Goal: Information Seeking & Learning: Compare options

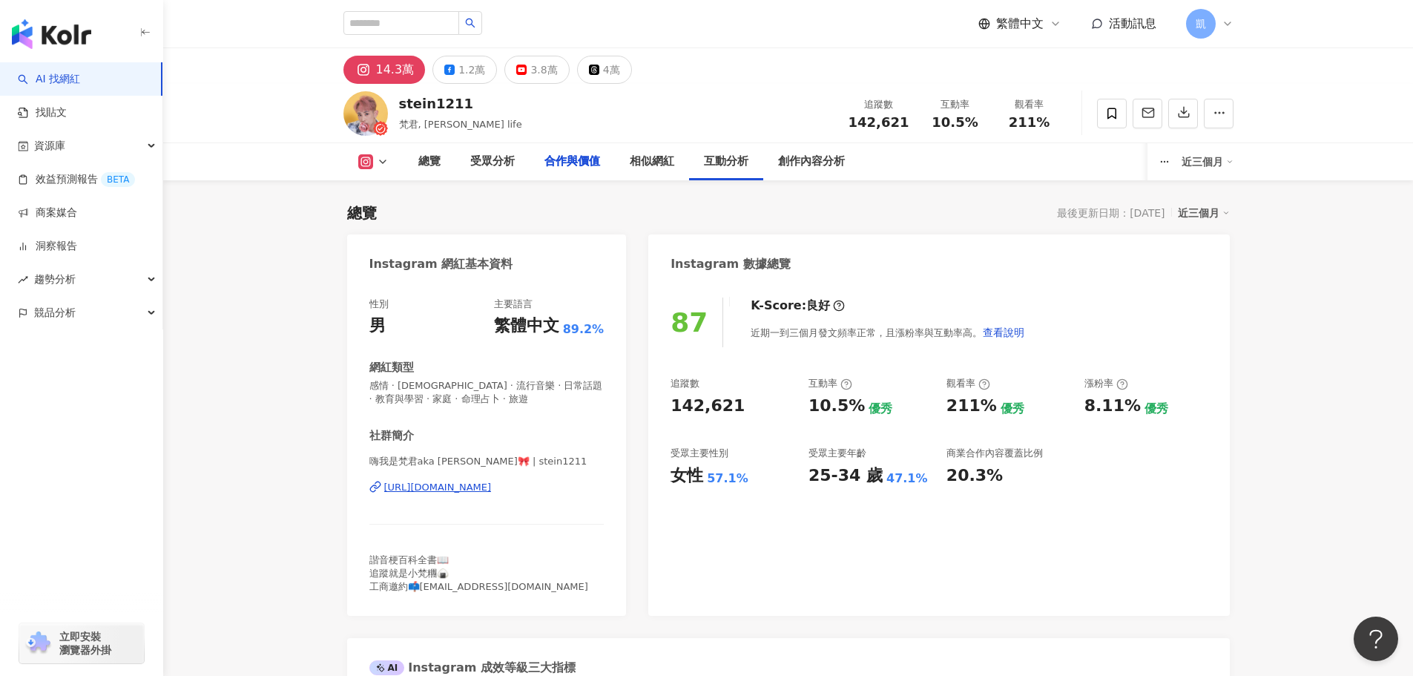
click at [343, 143] on div "總覽 受眾分析 合作與價值 相似網紅 互動分析 創作內容分析 近三個月" at bounding box center [788, 161] width 890 height 37
click at [343, 154] on button at bounding box center [373, 161] width 60 height 15
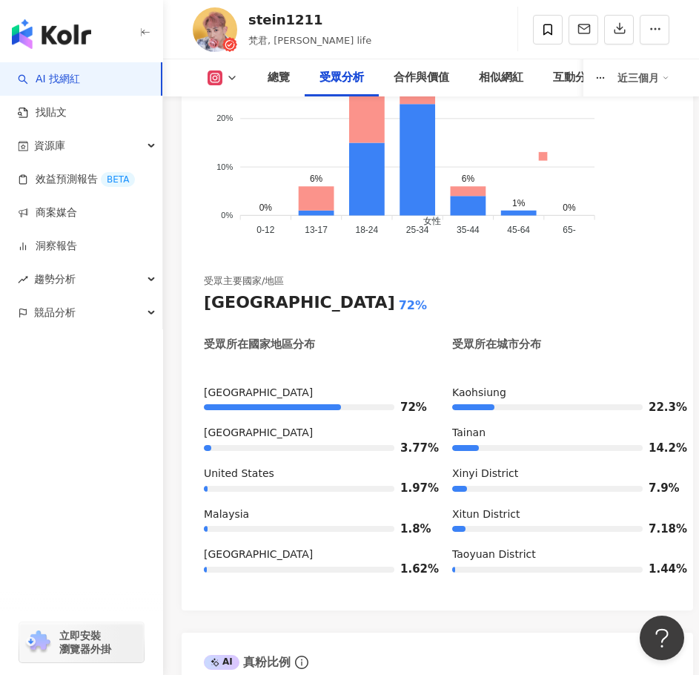
scroll to position [2367, 0]
drag, startPoint x: 251, startPoint y: 40, endPoint x: 267, endPoint y: 41, distance: 15.6
click at [267, 41] on span "梵君, 君城武 Stein’s life" at bounding box center [309, 40] width 123 height 11
copy span "梵君"
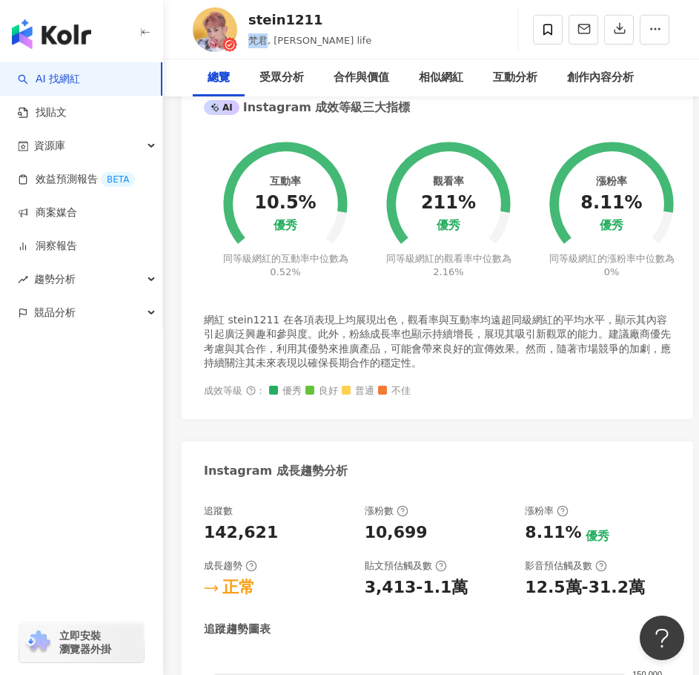
scroll to position [0, 0]
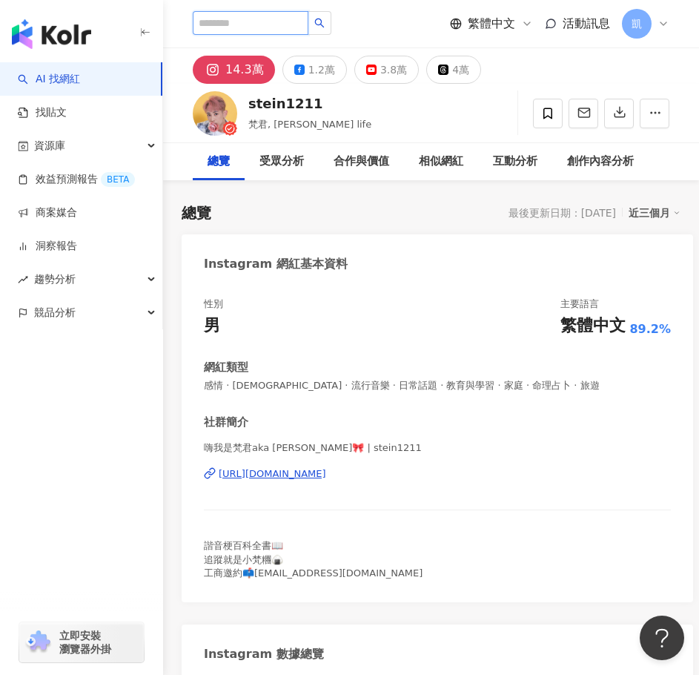
click at [283, 26] on input "search" at bounding box center [251, 23] width 116 height 24
paste input "**"
type input "**"
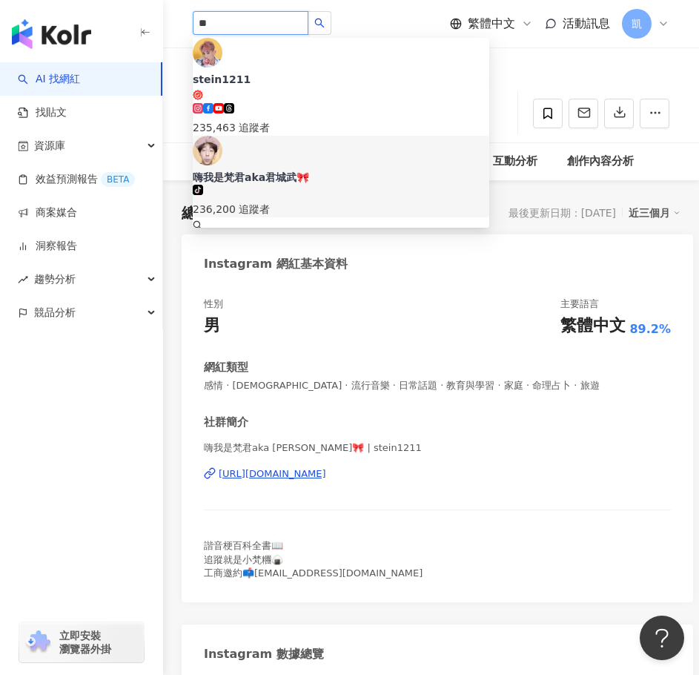
click at [305, 201] on div "236,200 追蹤者" at bounding box center [341, 209] width 297 height 16
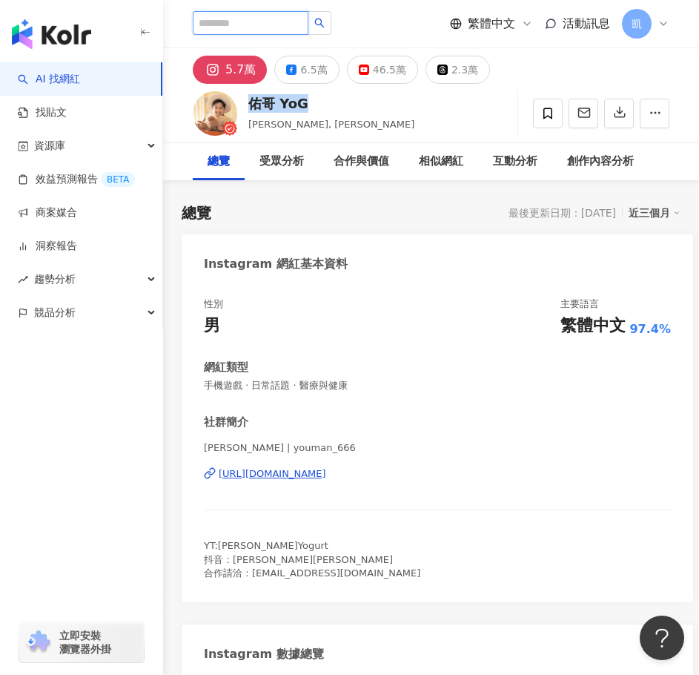
click at [260, 27] on input "search" at bounding box center [251, 23] width 116 height 24
paste input "******"
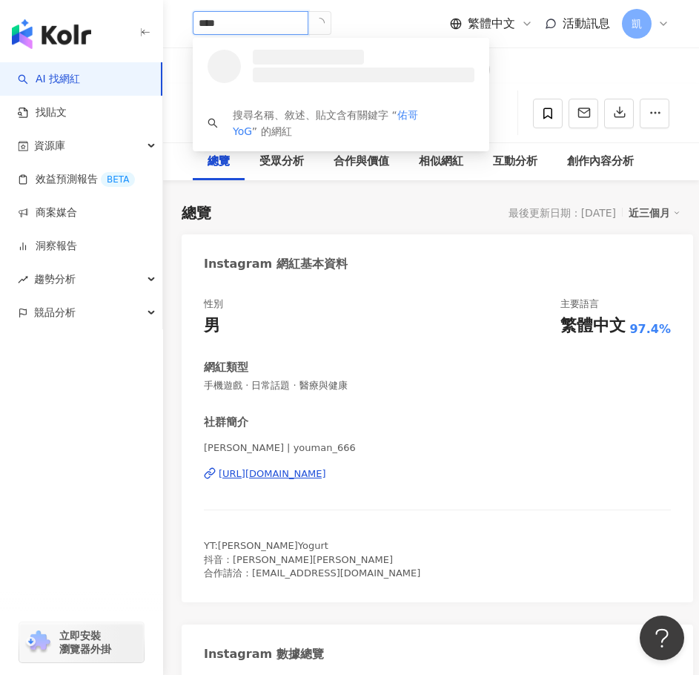
type input "**"
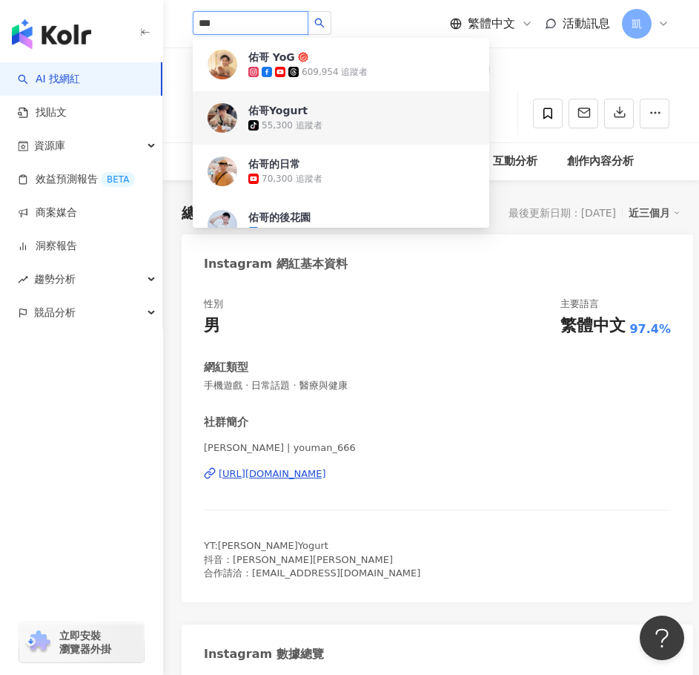
click at [310, 135] on div "佑哥Yogurt tiktok-icon 55,300 追蹤者" at bounding box center [341, 117] width 297 height 53
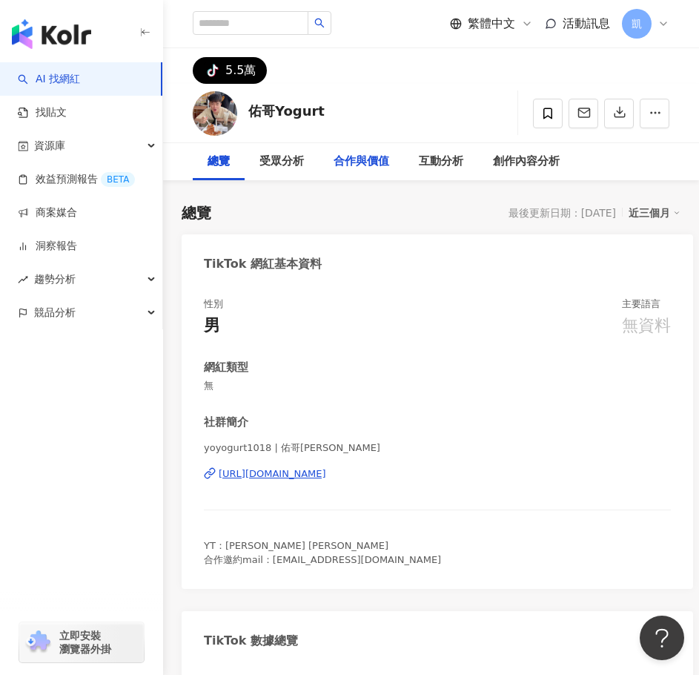
click at [376, 165] on div "合作與價值" at bounding box center [362, 162] width 56 height 18
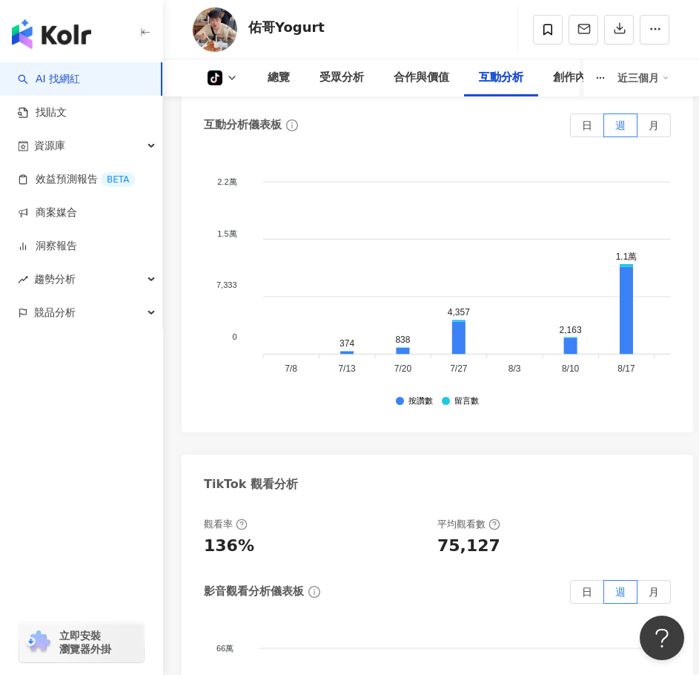
scroll to position [2075, 0]
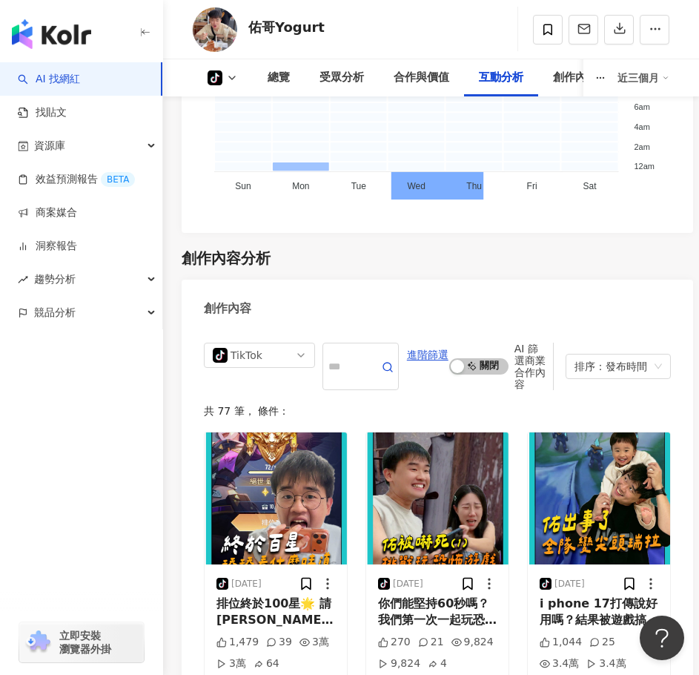
drag, startPoint x: 389, startPoint y: 370, endPoint x: 342, endPoint y: 324, distance: 65.6
click at [349, 324] on div "創作內容" at bounding box center [438, 304] width 512 height 48
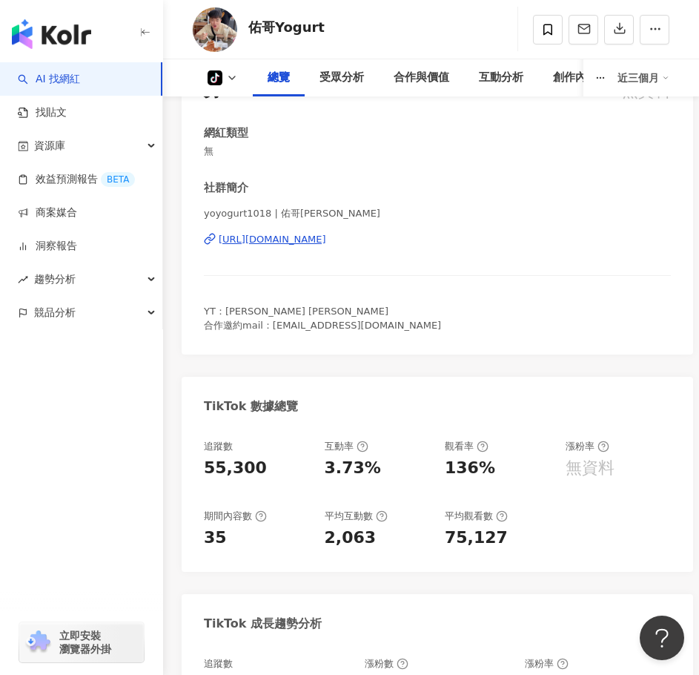
scroll to position [220, 0]
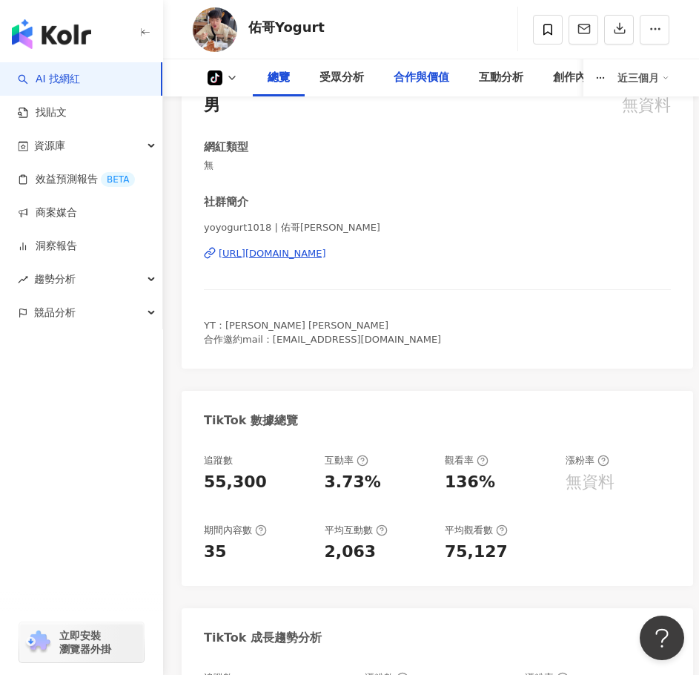
click at [427, 79] on div "合作與價值" at bounding box center [422, 78] width 56 height 18
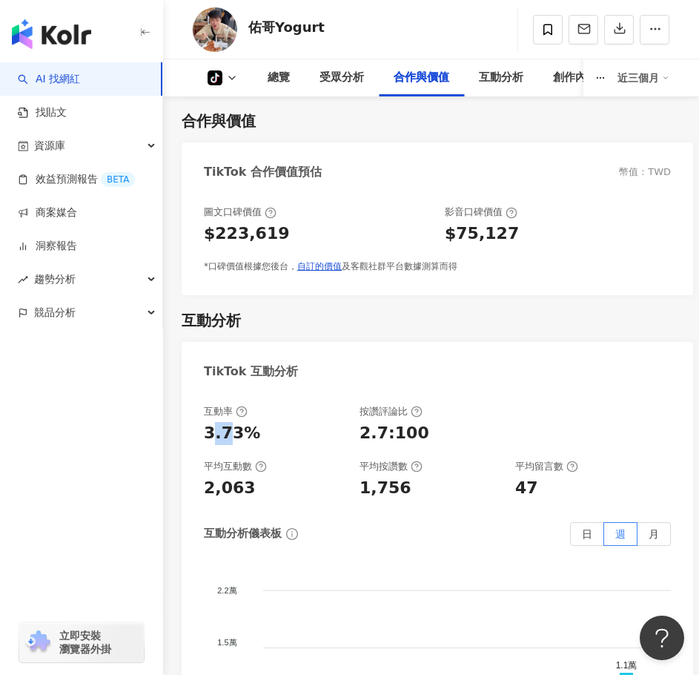
click at [227, 434] on div "3.73%" at bounding box center [232, 433] width 56 height 23
drag, startPoint x: 204, startPoint y: 429, endPoint x: 271, endPoint y: 433, distance: 66.9
click at [271, 433] on div "3.73%" at bounding box center [274, 433] width 141 height 23
copy div "3.73%"
click at [317, 436] on div "3.73%" at bounding box center [274, 433] width 141 height 23
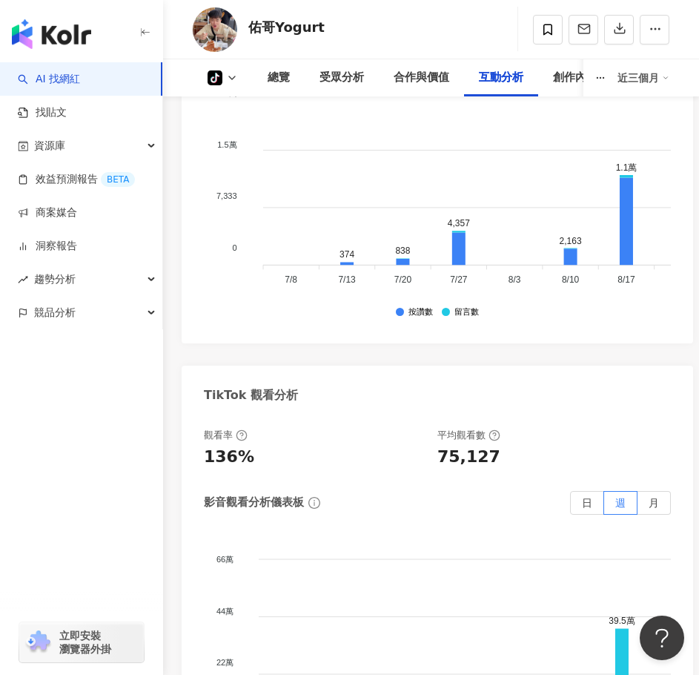
scroll to position [2075, 0]
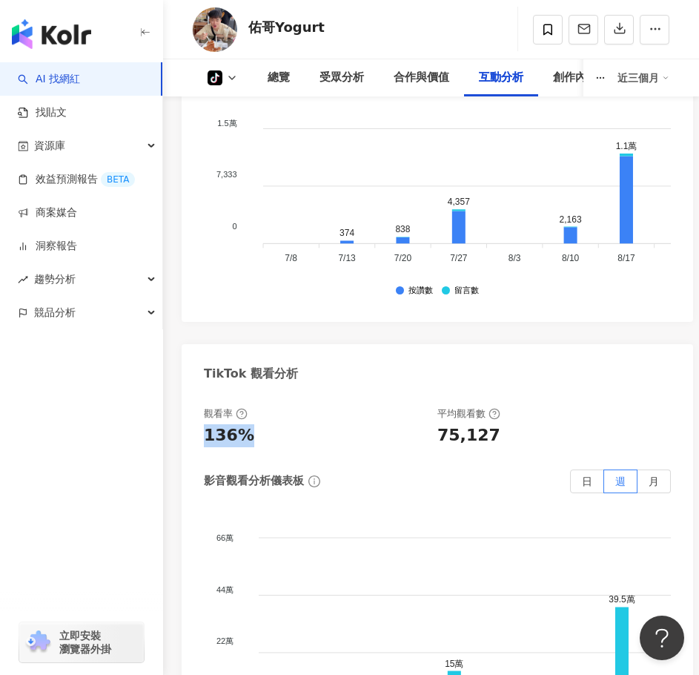
drag, startPoint x: 207, startPoint y: 441, endPoint x: 275, endPoint y: 441, distance: 68.2
click at [275, 441] on div "136%" at bounding box center [313, 435] width 219 height 23
copy div "136%"
click at [277, 456] on div "觀看率 136% 平均觀看數 75,127 影音觀看分析儀表板 日 週 月 66萬 66萬 44萬 44萬 22萬 22萬 0 0 1.4萬 3.1萬 15萬…" at bounding box center [437, 586] width 467 height 359
drag, startPoint x: 200, startPoint y: 441, endPoint x: 270, endPoint y: 441, distance: 69.7
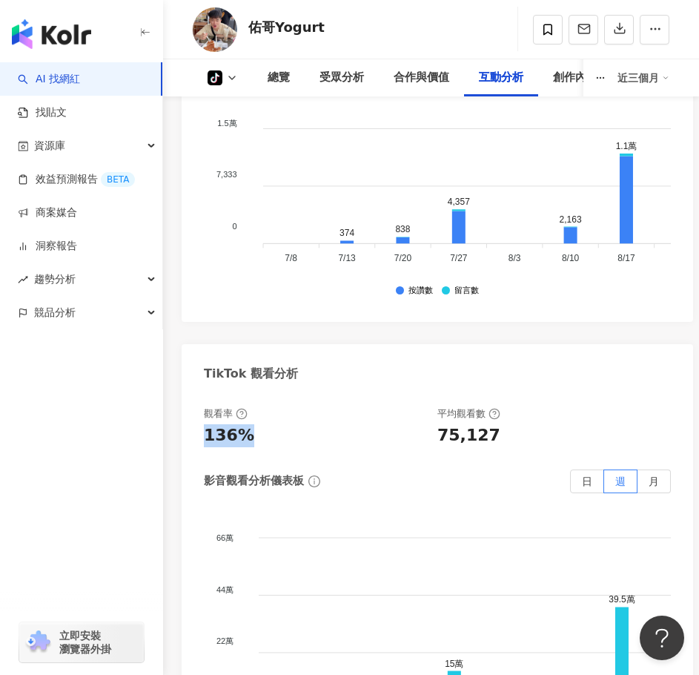
click at [270, 441] on div "觀看率 136% 平均觀看數 75,127 影音觀看分析儀表板 日 週 月 66萬 66萬 44萬 44萬 22萬 22萬 0 0 1.4萬 3.1萬 15萬…" at bounding box center [438, 590] width 512 height 396
copy div "136%"
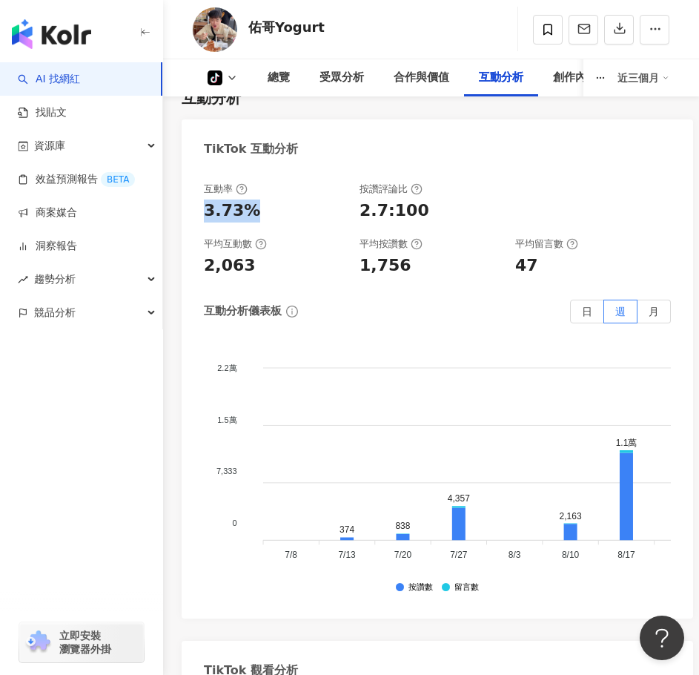
drag, startPoint x: 205, startPoint y: 211, endPoint x: 234, endPoint y: 219, distance: 29.1
click at [248, 214] on div "3.73%" at bounding box center [232, 211] width 56 height 23
copy div "3.73%"
click at [274, 384] on foreignobject at bounding box center [655, 457] width 816 height 223
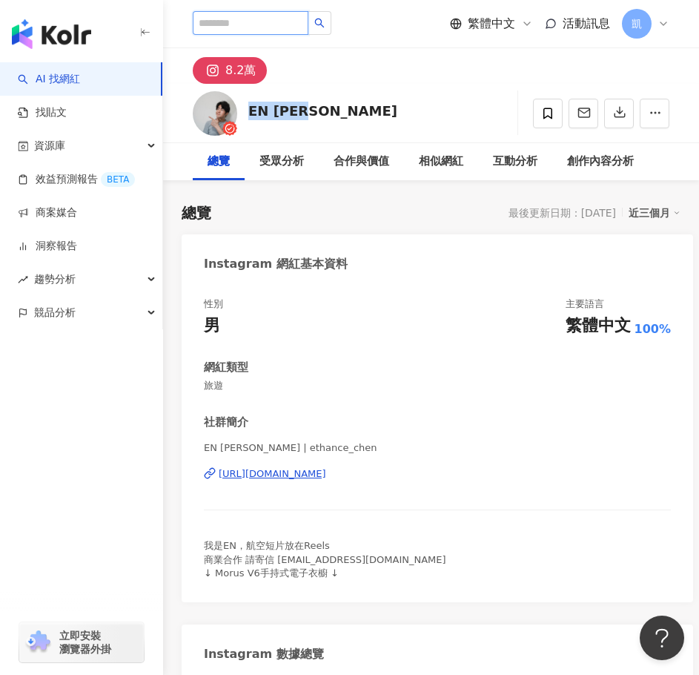
click at [292, 24] on input "search" at bounding box center [251, 23] width 116 height 24
paste input "*******"
type input "*******"
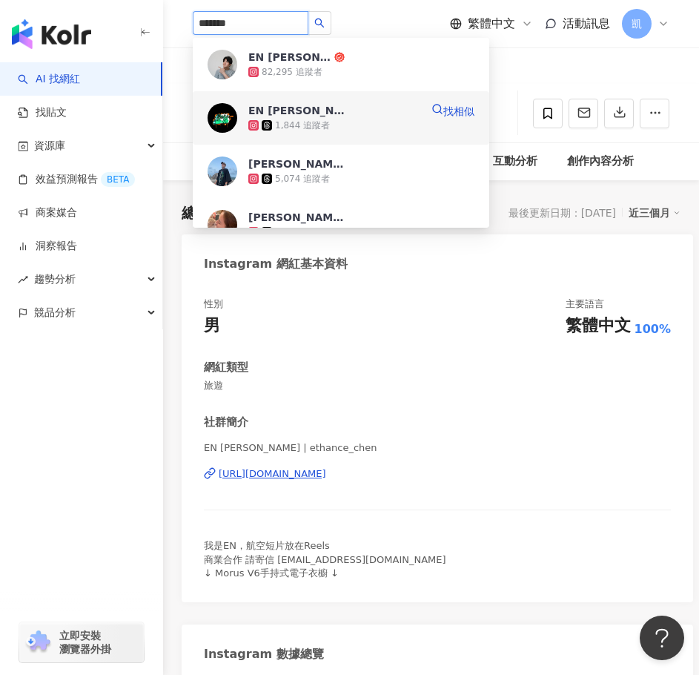
click at [332, 140] on div "EN Chen 1,844 追蹤者 找相似" at bounding box center [341, 117] width 297 height 53
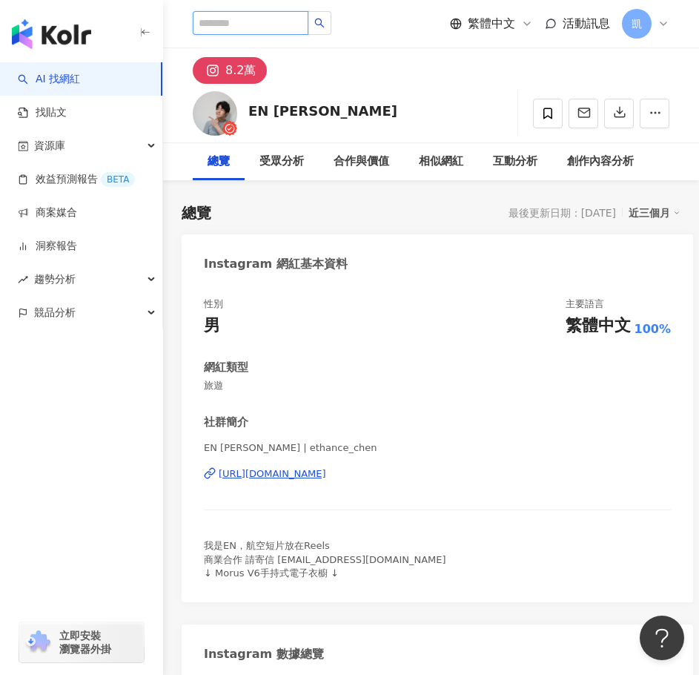
click at [282, 21] on input "search" at bounding box center [251, 23] width 116 height 24
paste input "**********"
type input "**********"
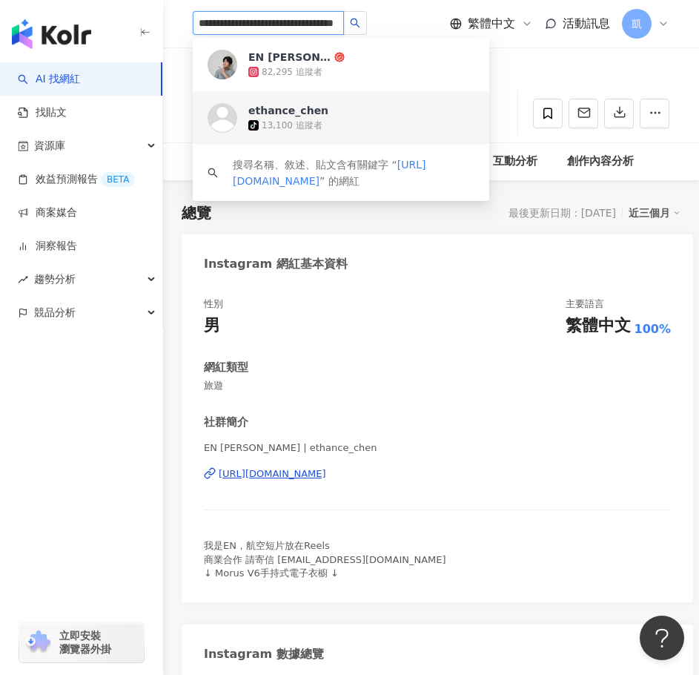
click at [341, 111] on span "ethance_chen" at bounding box center [296, 110] width 96 height 15
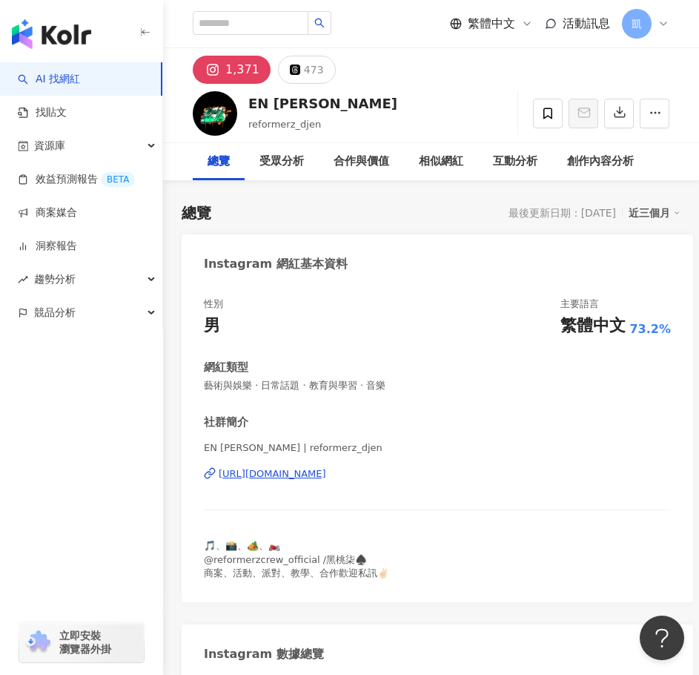
click at [292, 474] on div "[URL][DOMAIN_NAME]" at bounding box center [273, 473] width 108 height 13
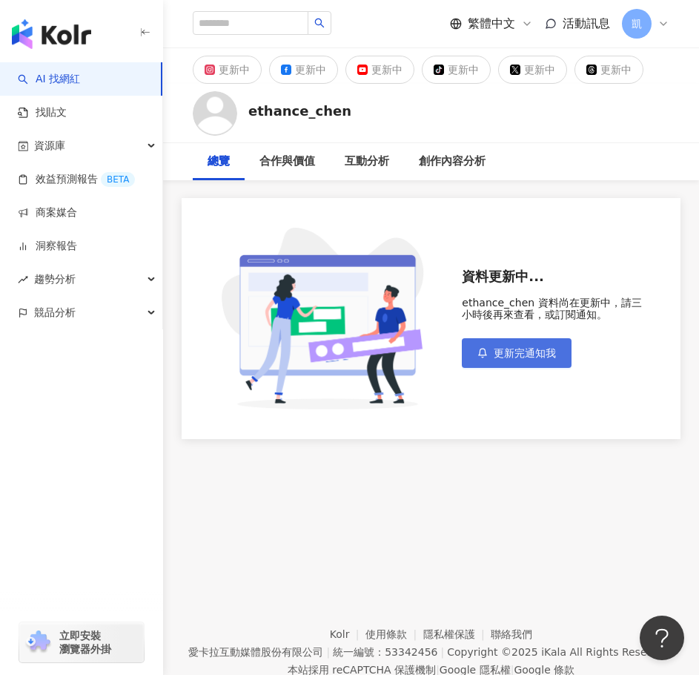
click at [513, 355] on span "更新完通知我" at bounding box center [525, 353] width 62 height 12
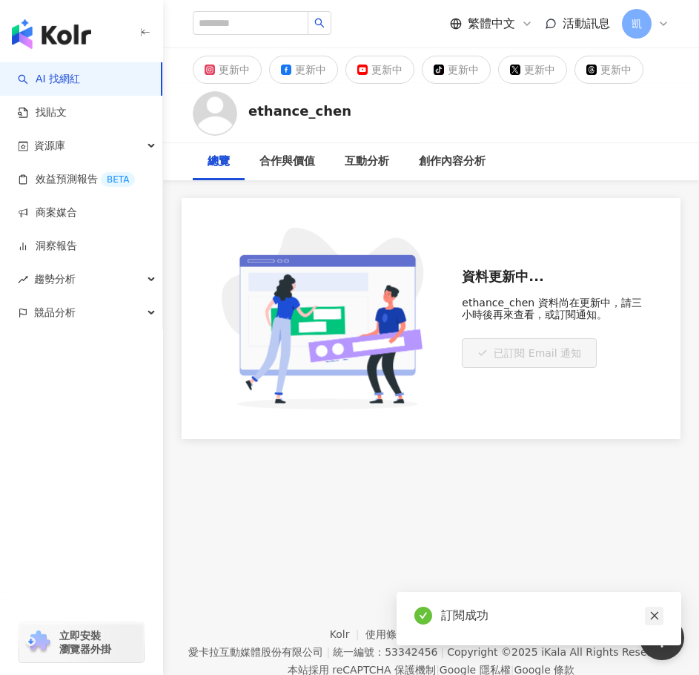
click at [655, 618] on icon "close" at bounding box center [655, 615] width 10 height 10
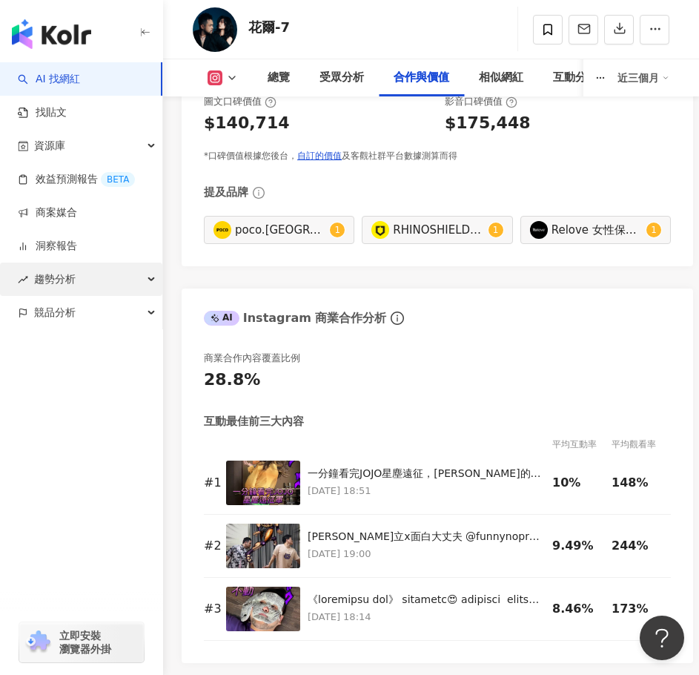
scroll to position [3279, 0]
click at [224, 80] on button at bounding box center [223, 77] width 60 height 15
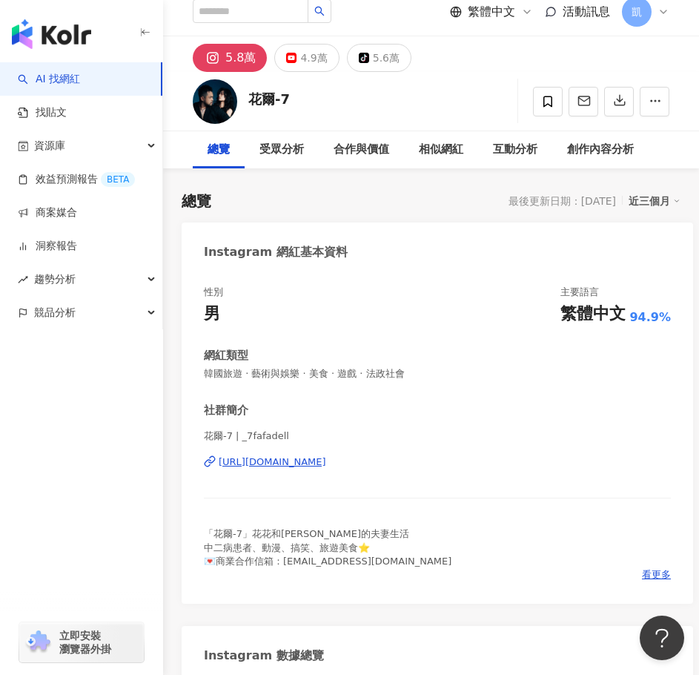
scroll to position [0, 0]
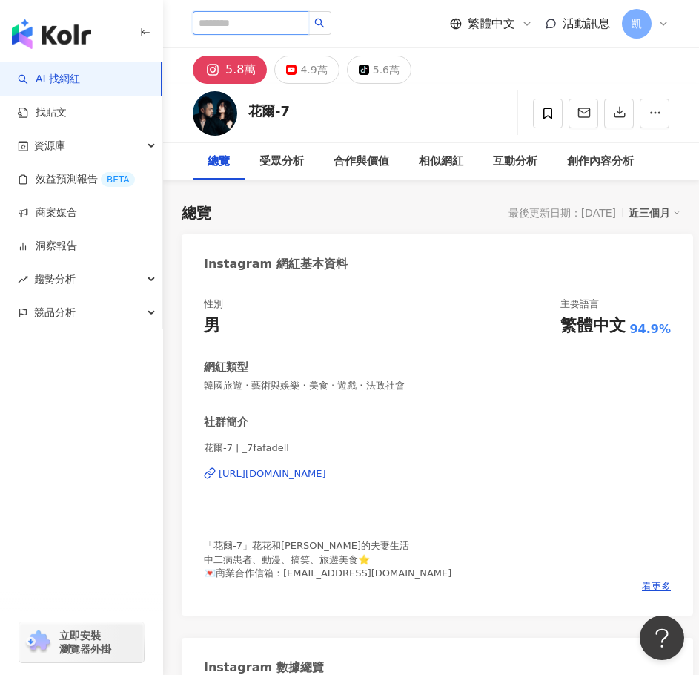
click at [271, 21] on input "search" at bounding box center [251, 23] width 116 height 24
type input "**"
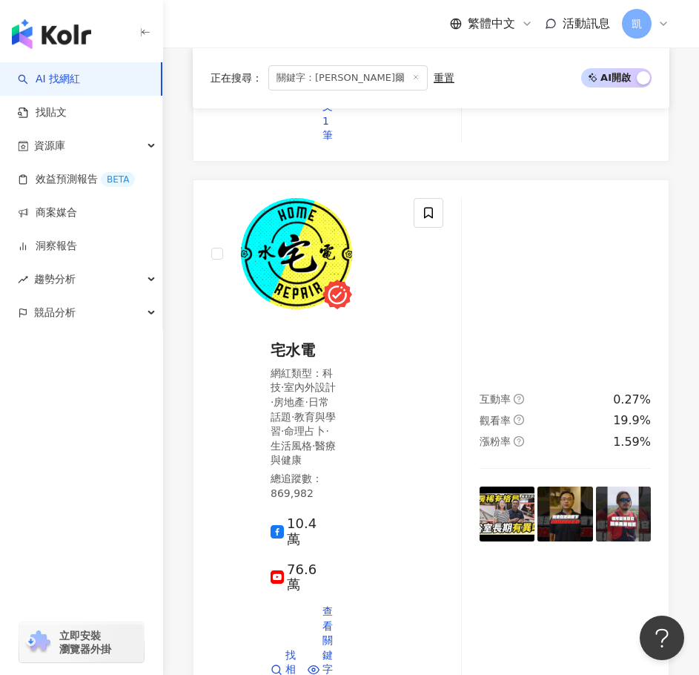
scroll to position [1632, 0]
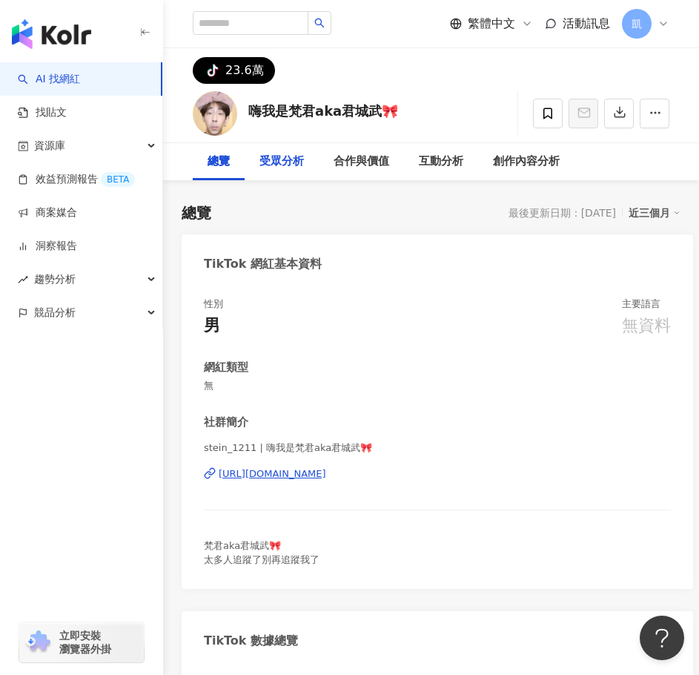
click at [297, 170] on div "受眾分析" at bounding box center [282, 162] width 45 height 18
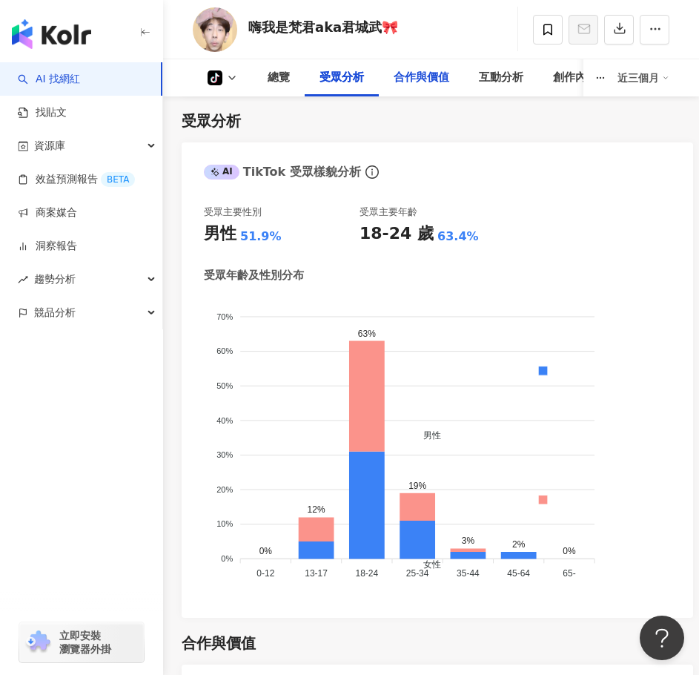
click at [409, 81] on div "合作與價值" at bounding box center [422, 78] width 56 height 18
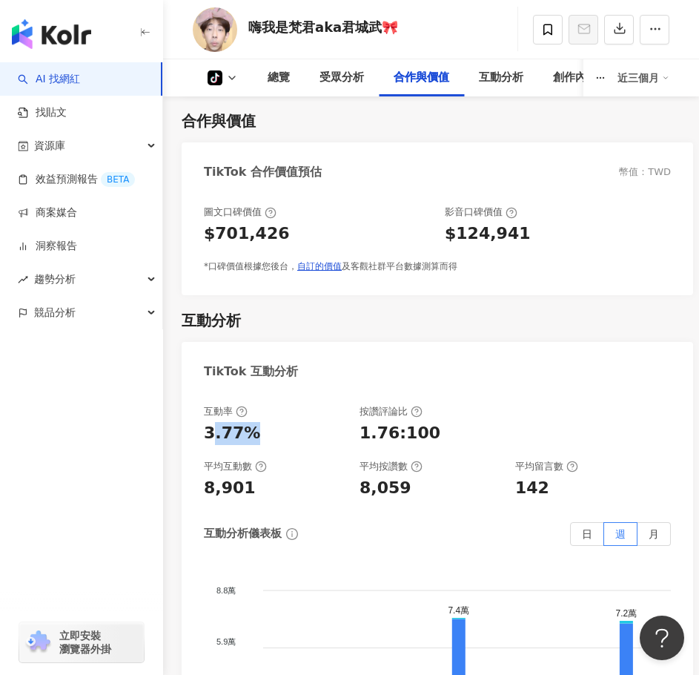
drag, startPoint x: 209, startPoint y: 435, endPoint x: 250, endPoint y: 435, distance: 40.8
click at [250, 435] on div "3.77%" at bounding box center [232, 433] width 56 height 23
drag, startPoint x: 207, startPoint y: 441, endPoint x: 280, endPoint y: 438, distance: 72.7
click at [280, 438] on div "3.77%" at bounding box center [274, 433] width 141 height 23
copy div "3.77%"
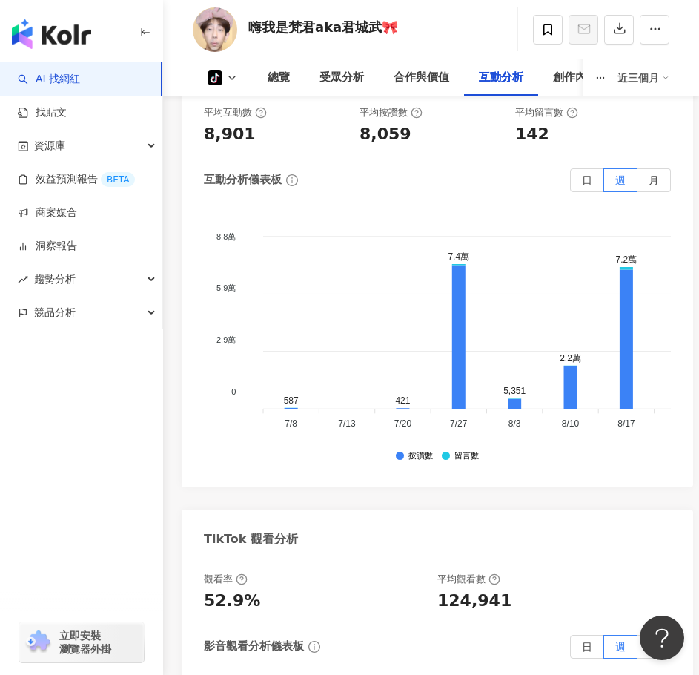
scroll to position [1926, 0]
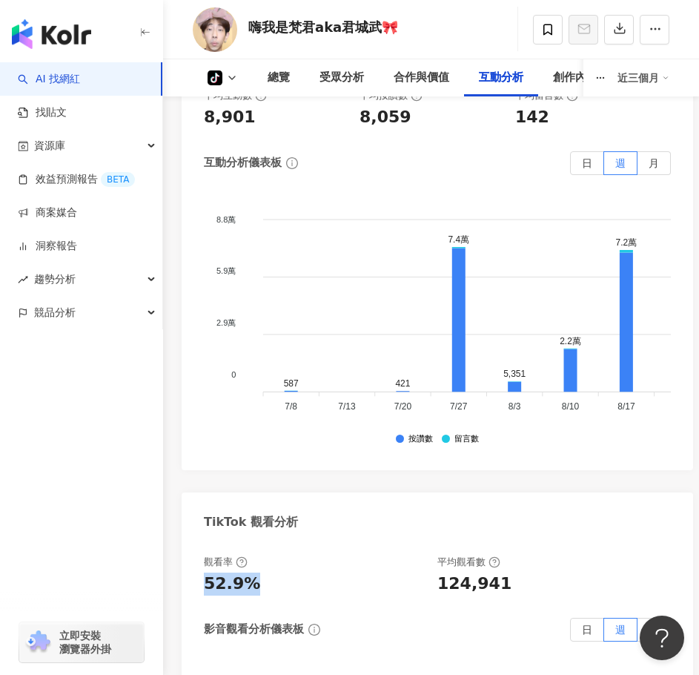
drag, startPoint x: 205, startPoint y: 588, endPoint x: 282, endPoint y: 583, distance: 77.3
click at [282, 583] on div "52.9%" at bounding box center [313, 584] width 219 height 23
copy div "52.9%"
click at [4, 330] on div "button" at bounding box center [81, 378] width 163 height 98
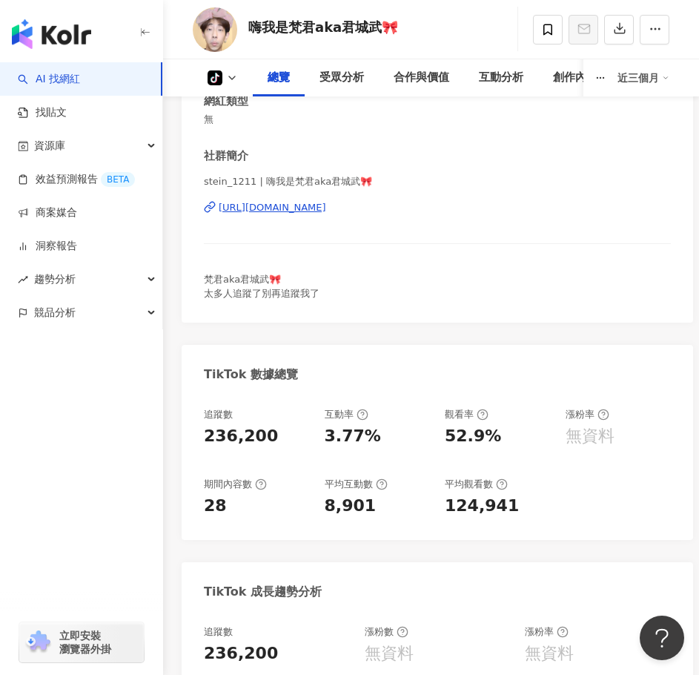
scroll to position [0, 0]
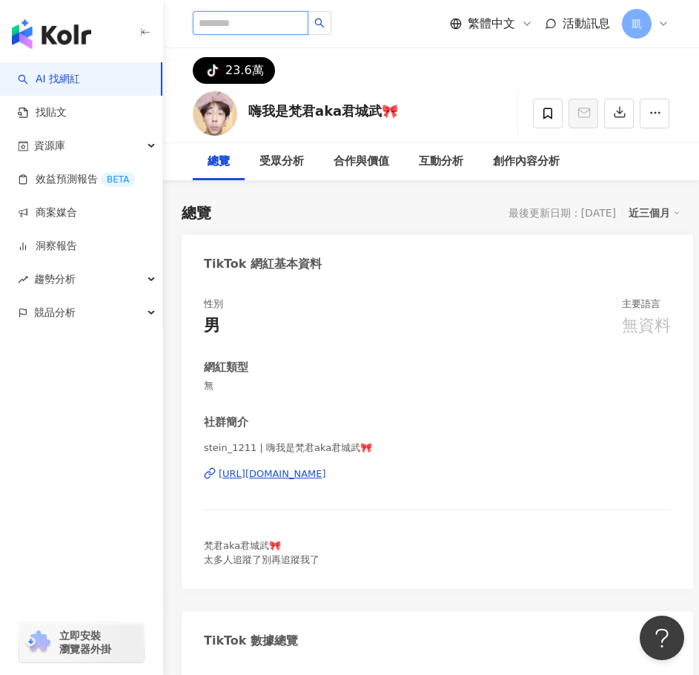
click at [269, 24] on input "search" at bounding box center [251, 23] width 116 height 24
paste input "**********"
type input "**********"
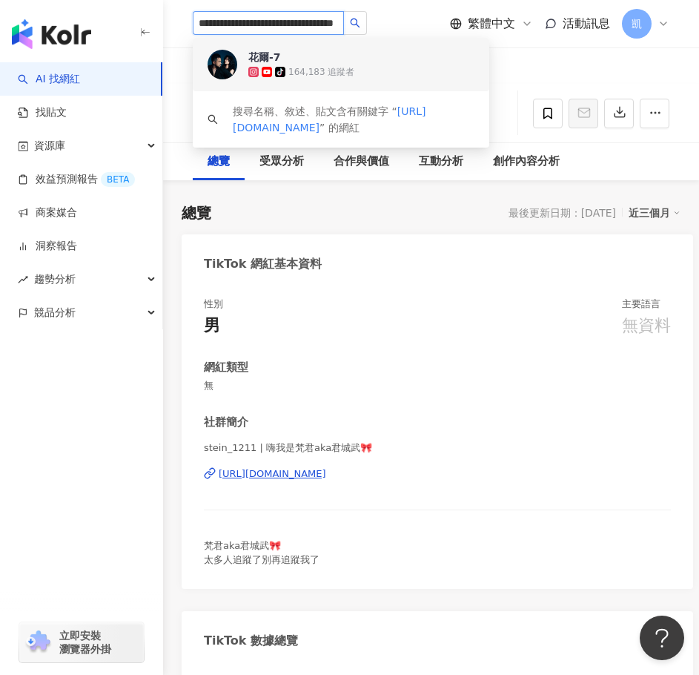
click at [348, 47] on div "花爾-7 tiktok-icon 164,183 追蹤者" at bounding box center [341, 64] width 297 height 53
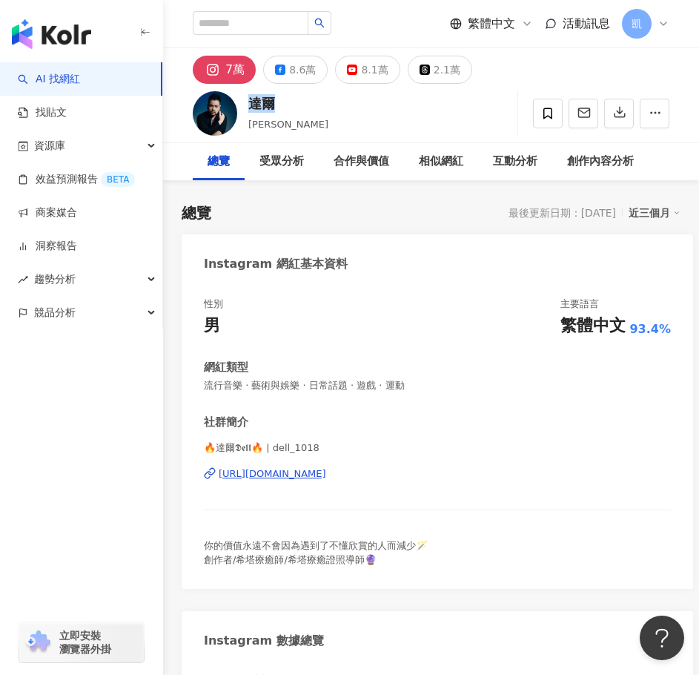
drag, startPoint x: 254, startPoint y: 108, endPoint x: 274, endPoint y: 102, distance: 21.4
click at [274, 102] on div "達爾" at bounding box center [288, 103] width 80 height 19
copy div "達爾"
click at [232, 22] on input "search" at bounding box center [251, 23] width 116 height 24
paste input "**"
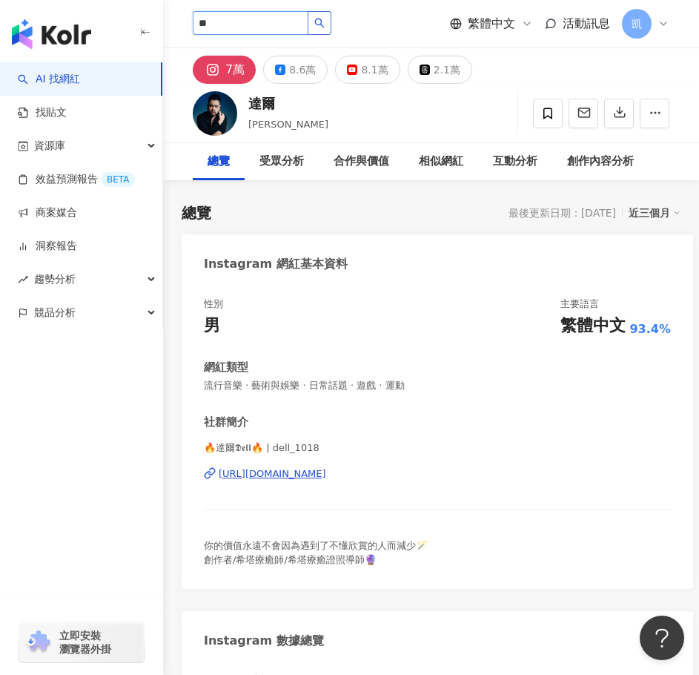
click at [325, 26] on icon "search" at bounding box center [320, 23] width 10 height 10
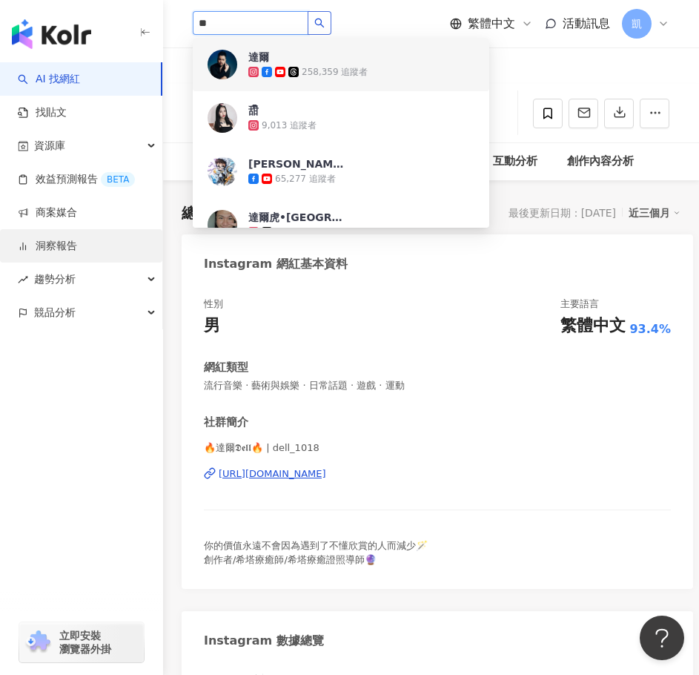
type input "**"
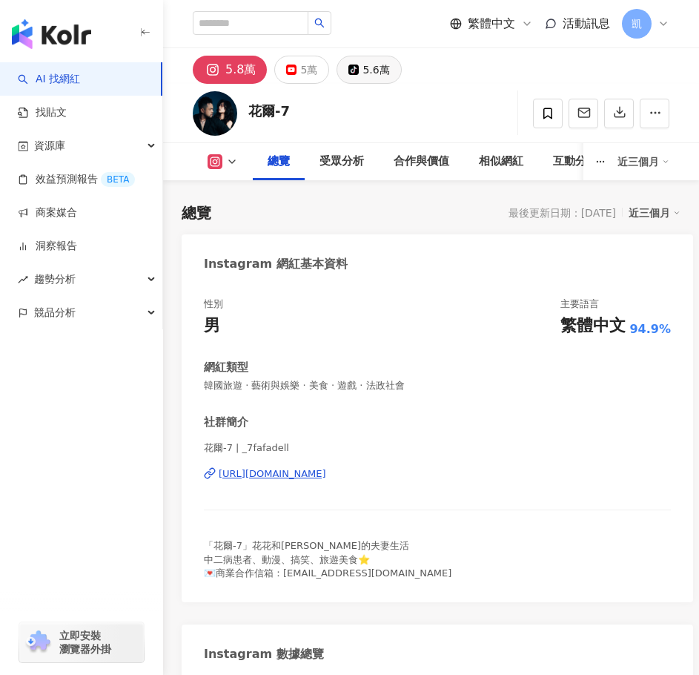
click at [371, 70] on div "5.6萬" at bounding box center [376, 69] width 27 height 21
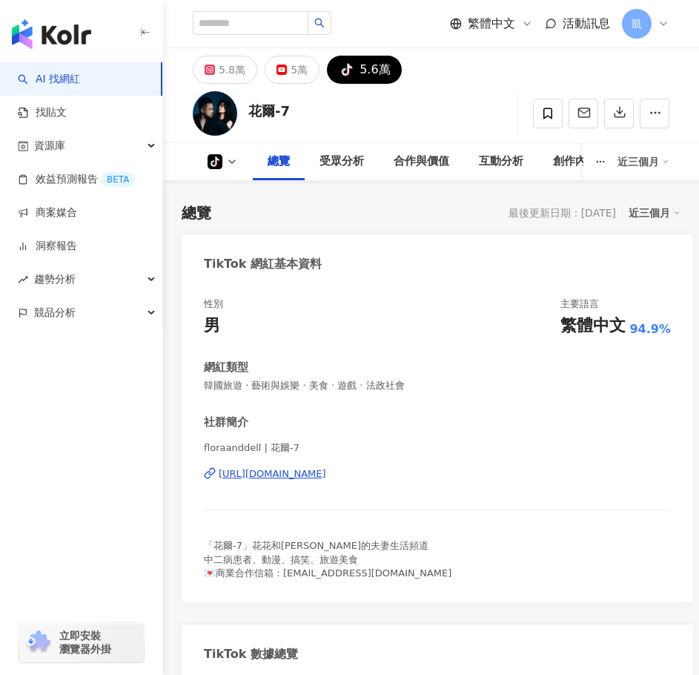
drag, startPoint x: 365, startPoint y: 75, endPoint x: 371, endPoint y: 269, distance: 194.4
click at [365, 79] on div "5.6萬" at bounding box center [375, 69] width 30 height 21
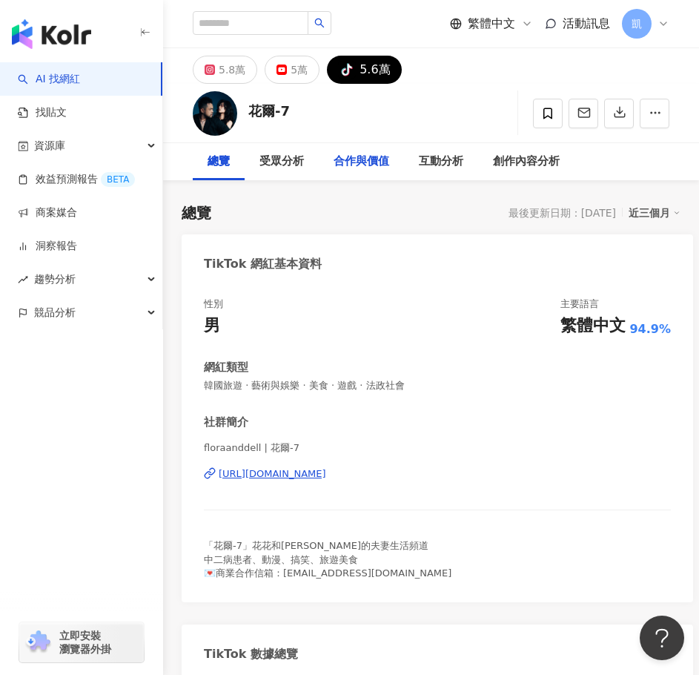
click at [342, 163] on div "合作與價值" at bounding box center [362, 162] width 56 height 18
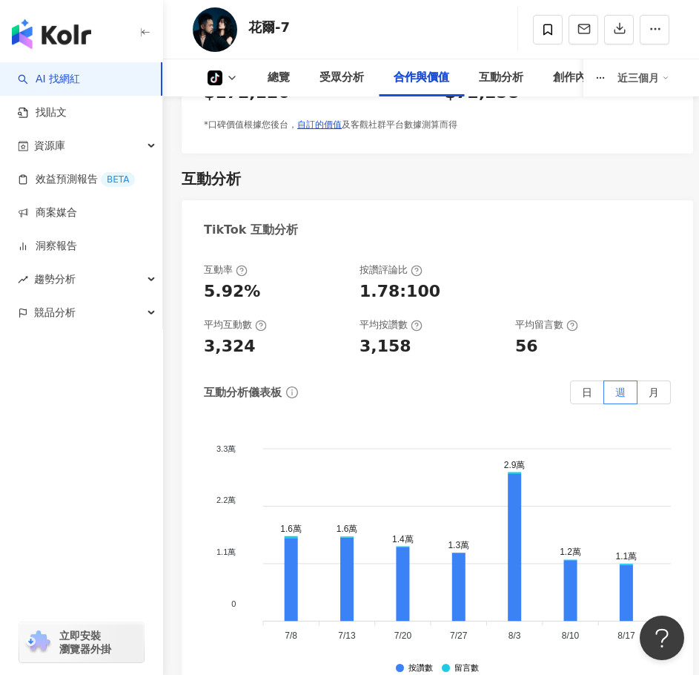
scroll to position [1717, 0]
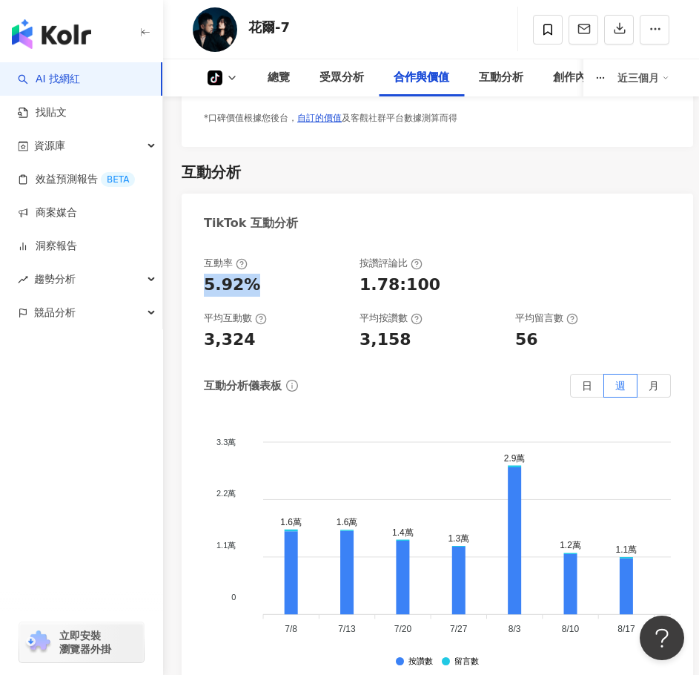
drag, startPoint x: 205, startPoint y: 286, endPoint x: 257, endPoint y: 287, distance: 51.9
click at [257, 287] on div "5.92%" at bounding box center [274, 285] width 141 height 23
copy div "5.92%"
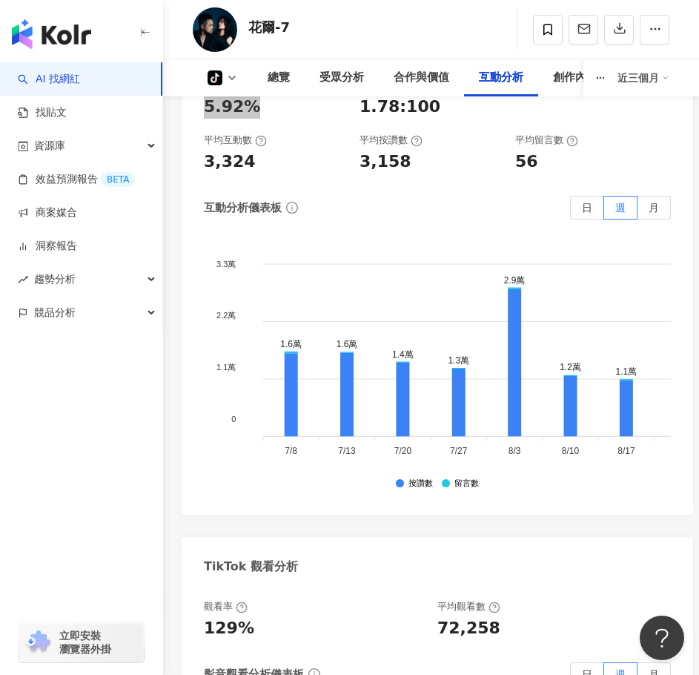
scroll to position [2014, 0]
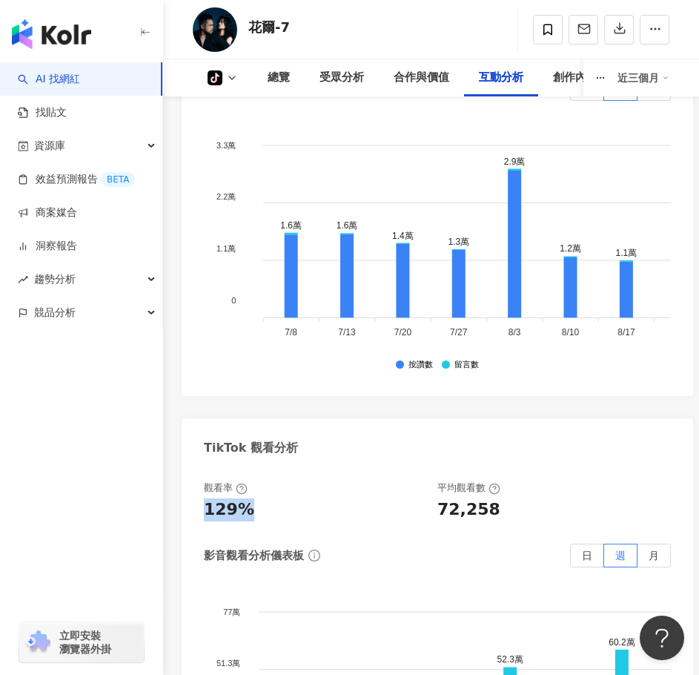
drag, startPoint x: 211, startPoint y: 516, endPoint x: 262, endPoint y: 516, distance: 51.2
click at [262, 516] on div "129%" at bounding box center [313, 509] width 219 height 23
copy div "129%"
